Goal: Find specific page/section: Find specific page/section

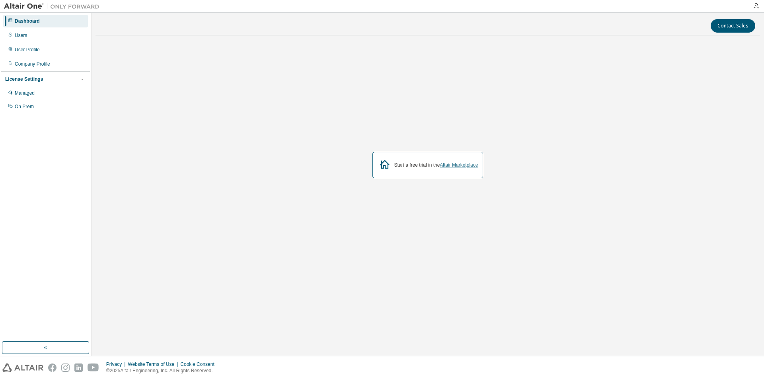
click at [461, 166] on link "Altair Marketplace" at bounding box center [459, 165] width 38 height 6
